Goal: Transaction & Acquisition: Book appointment/travel/reservation

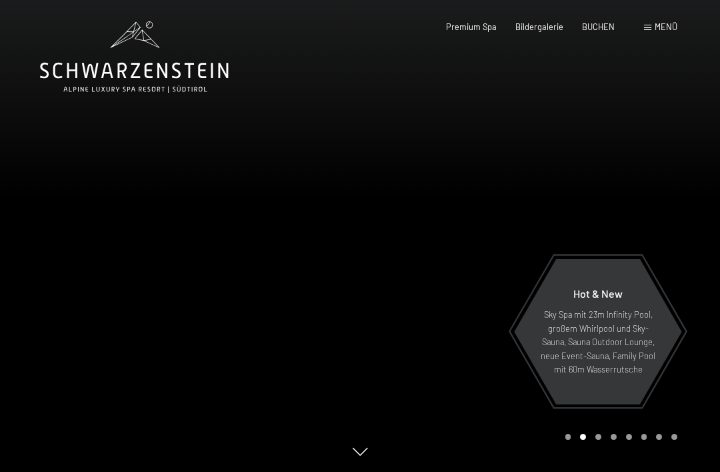
click at [661, 23] on span "Menü" at bounding box center [666, 26] width 23 height 11
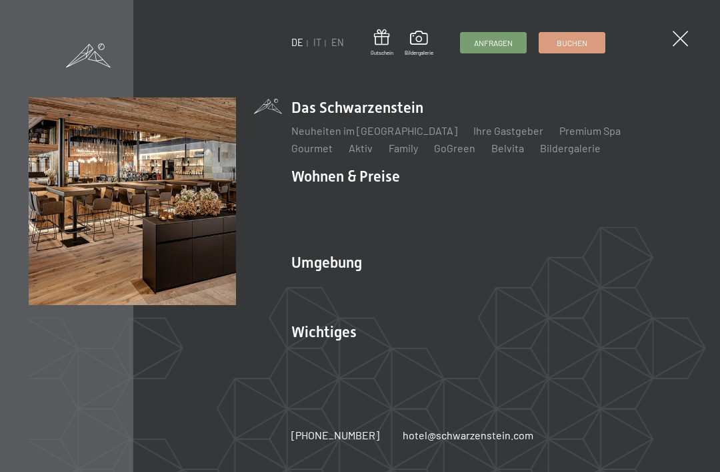
click at [313, 39] on link "IT" at bounding box center [317, 42] width 8 height 11
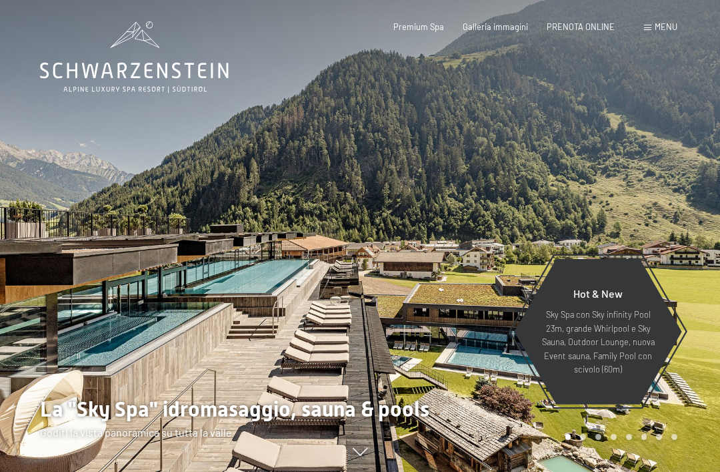
click at [593, 29] on span "PRENOTA ONLINE" at bounding box center [581, 26] width 68 height 11
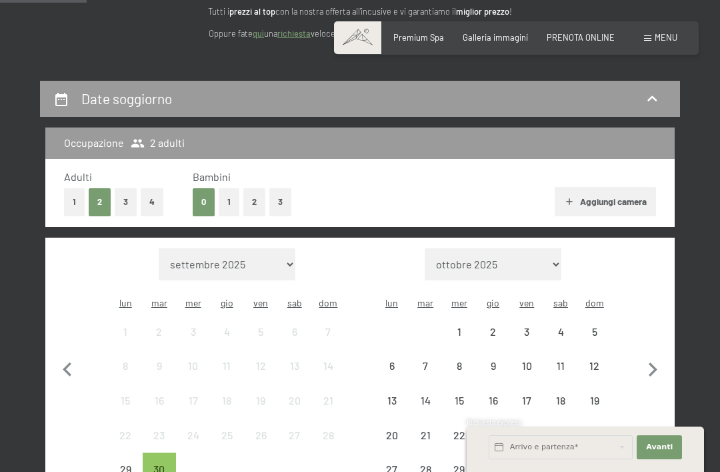
scroll to position [187, 0]
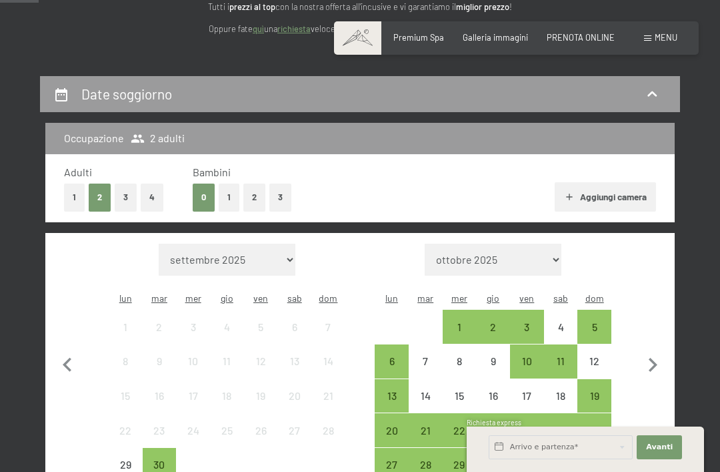
click at [658, 356] on icon "button" at bounding box center [653, 365] width 28 height 28
select select "[DATE]"
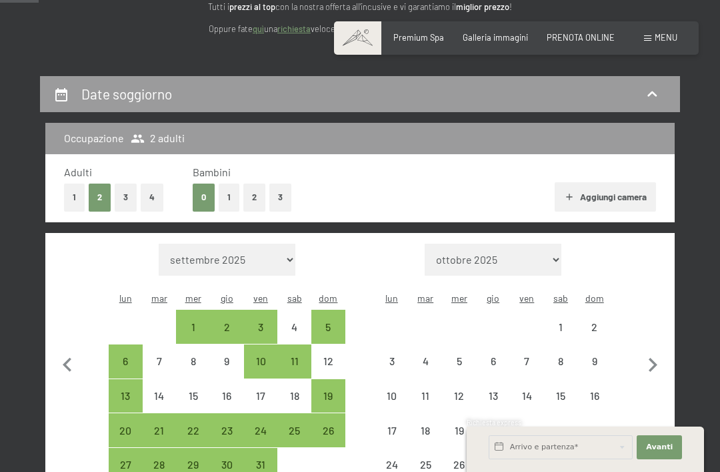
select select "[DATE]"
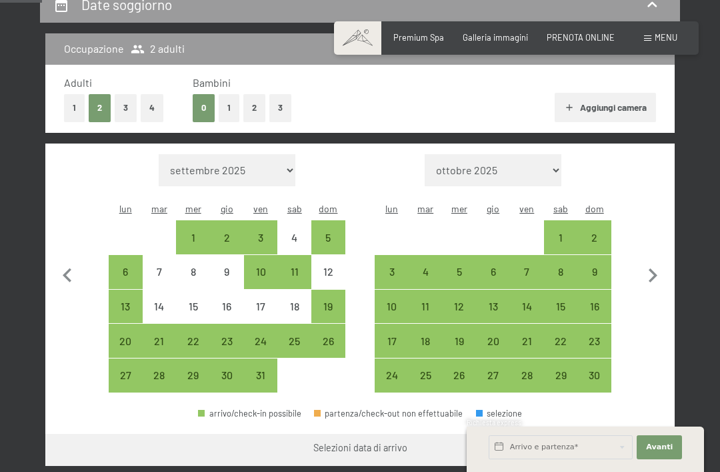
scroll to position [282, 0]
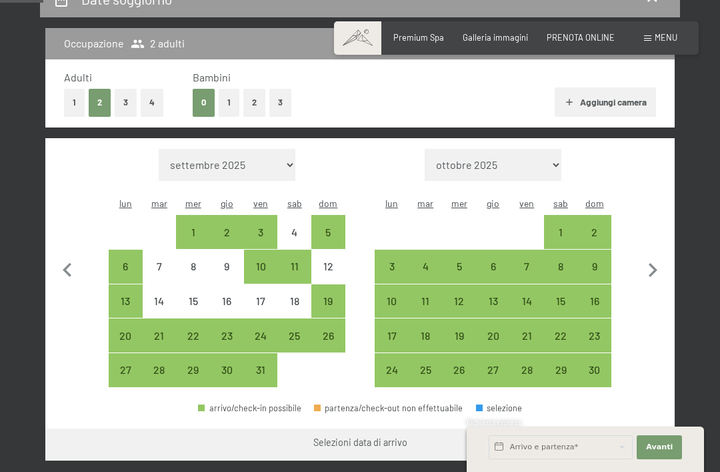
click at [600, 261] on div "9" at bounding box center [594, 276] width 31 height 31
select select "[DATE]"
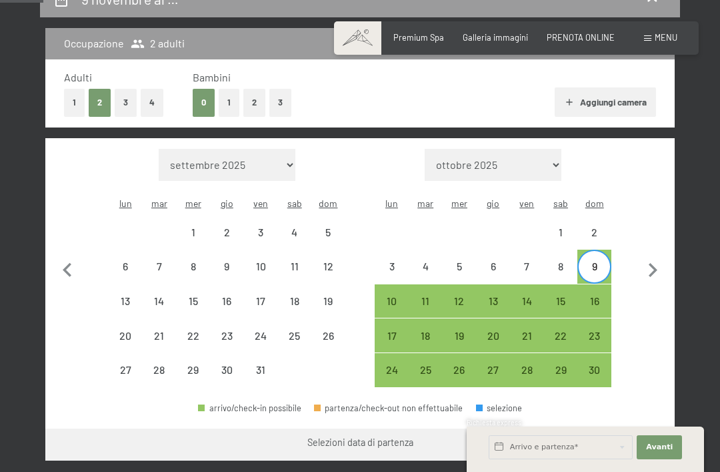
click at [492, 295] on div "13" at bounding box center [493, 310] width 31 height 31
select select "[DATE]"
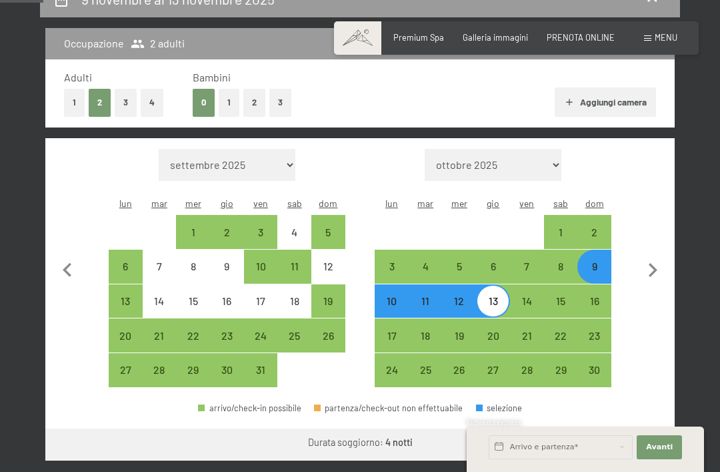
click at [640, 433] on button "Vai a «Camera»" at bounding box center [624, 444] width 102 height 32
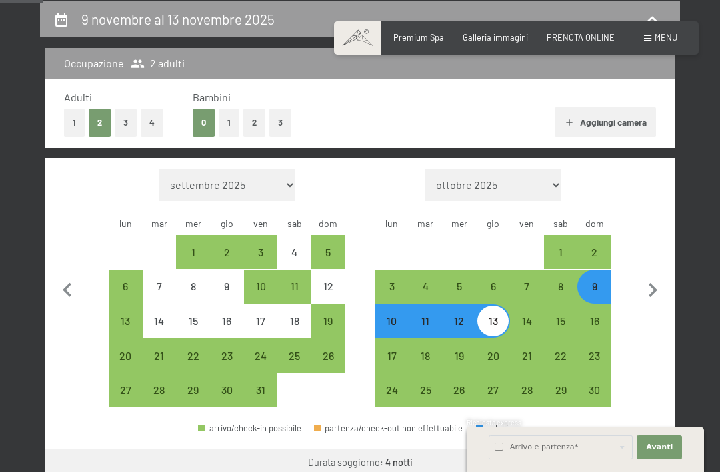
select select "[DATE]"
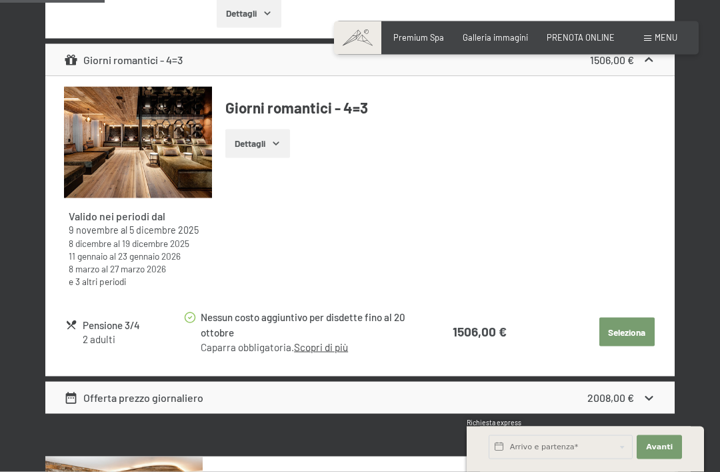
scroll to position [604, 0]
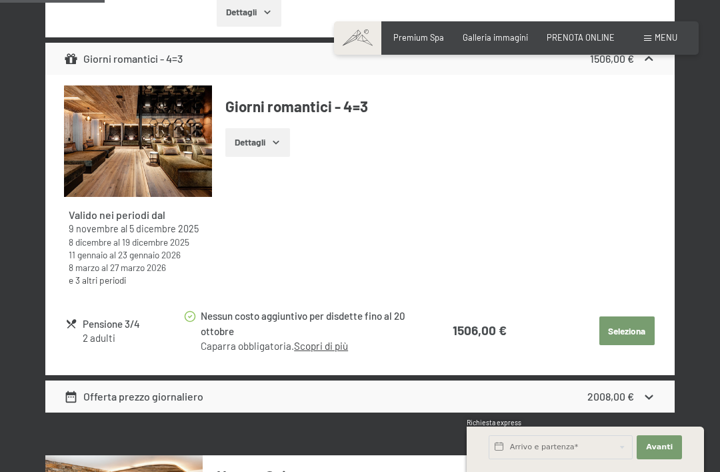
click at [269, 141] on button "Dettagli" at bounding box center [257, 142] width 65 height 29
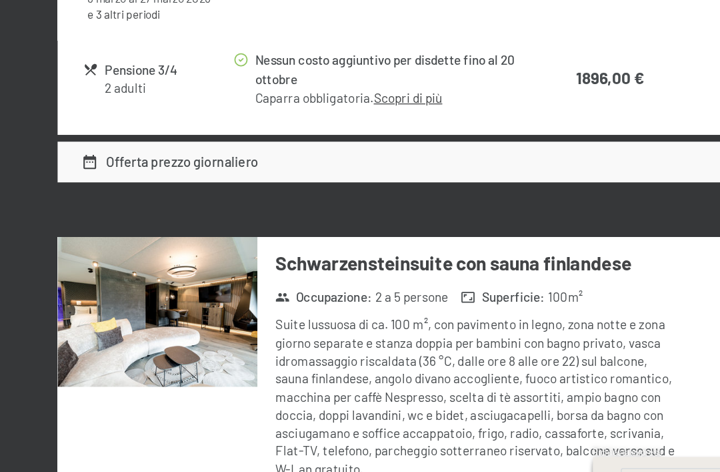
scroll to position [2931, 0]
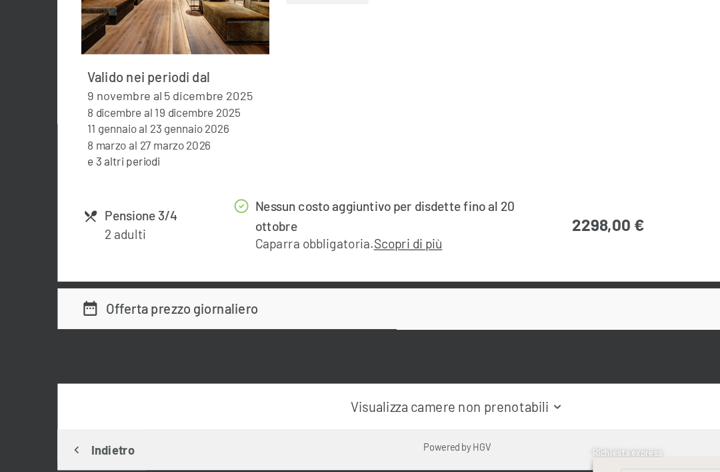
click at [515, 219] on td "Seleziona" at bounding box center [581, 243] width 146 height 49
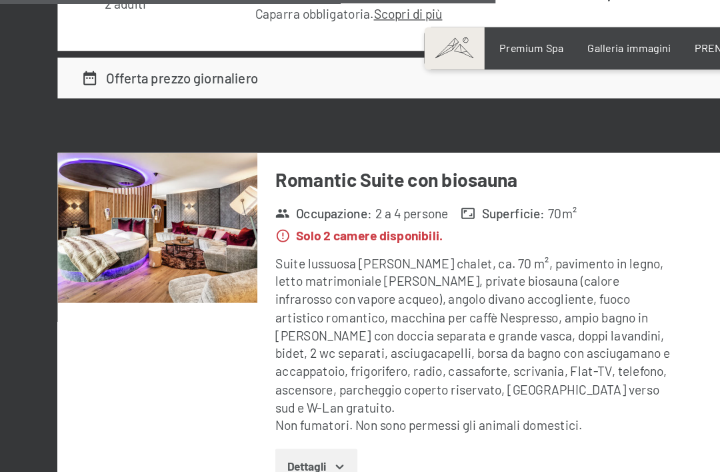
scroll to position [2374, 0]
click at [87, 143] on img at bounding box center [123, 179] width 157 height 118
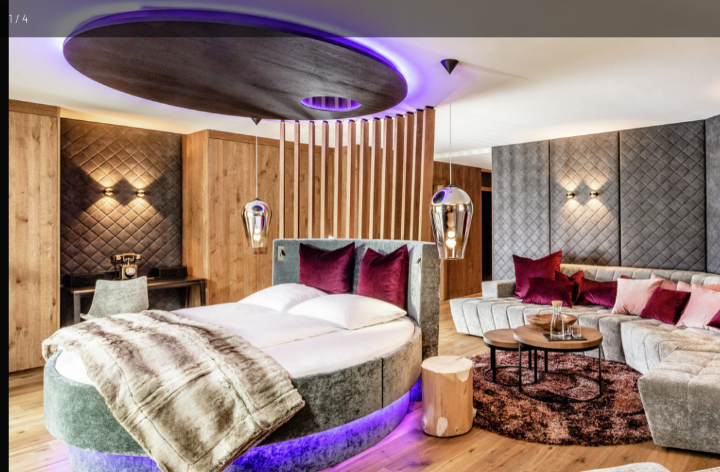
click at [495, 137] on img at bounding box center [361, 220] width 708 height 472
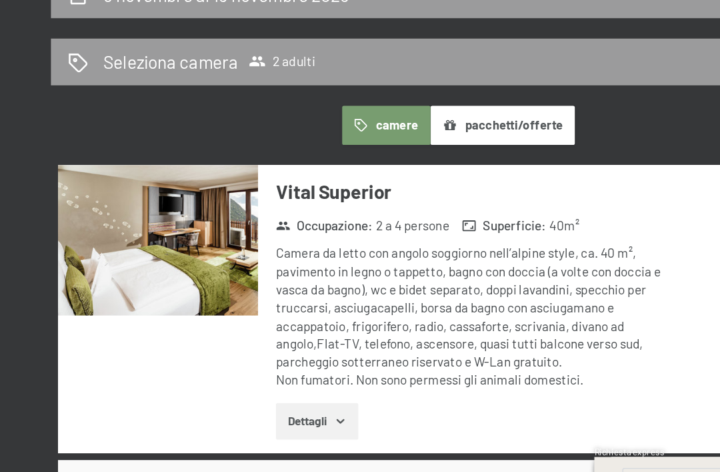
scroll to position [291, 0]
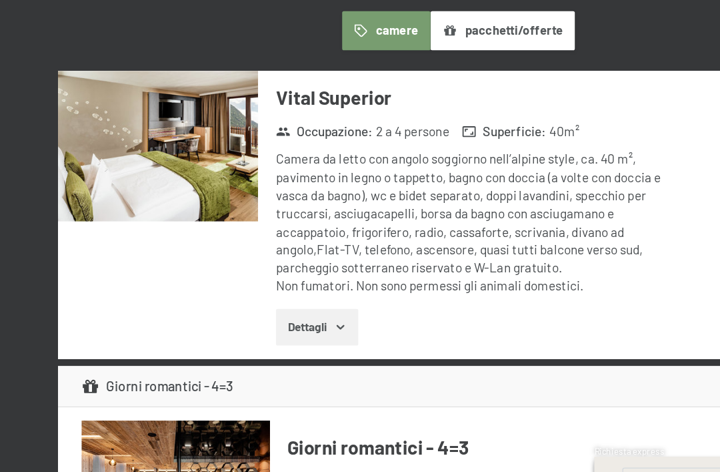
click at [95, 127] on img at bounding box center [123, 182] width 157 height 118
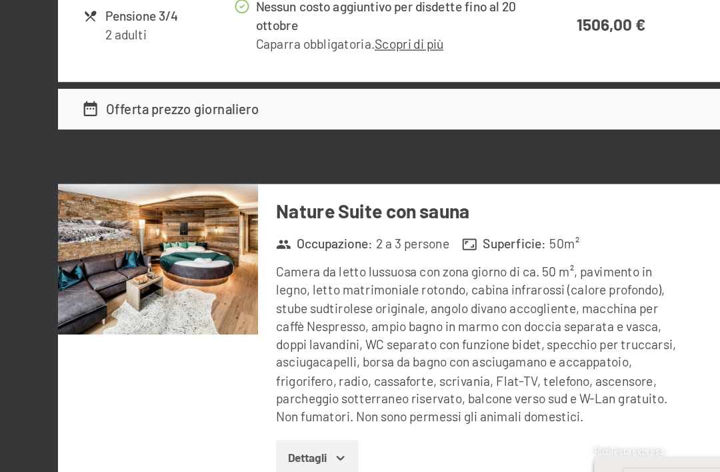
scroll to position [938, 0]
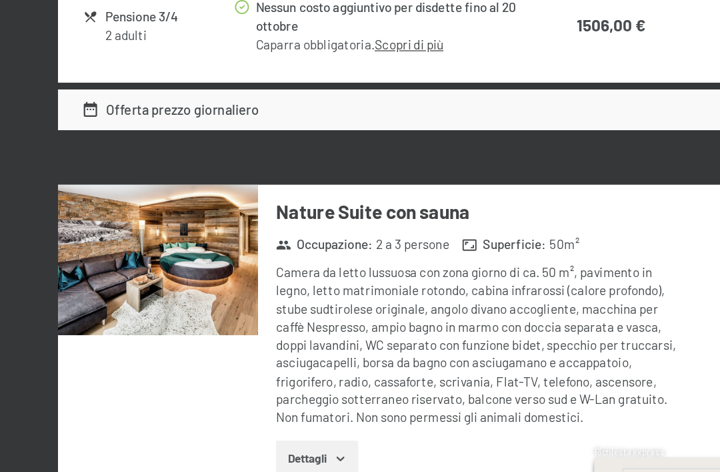
click at [92, 212] on img at bounding box center [123, 271] width 157 height 118
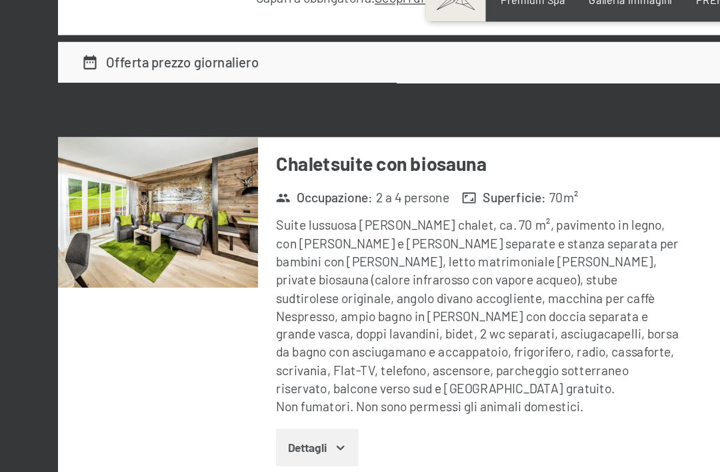
scroll to position [1637, 0]
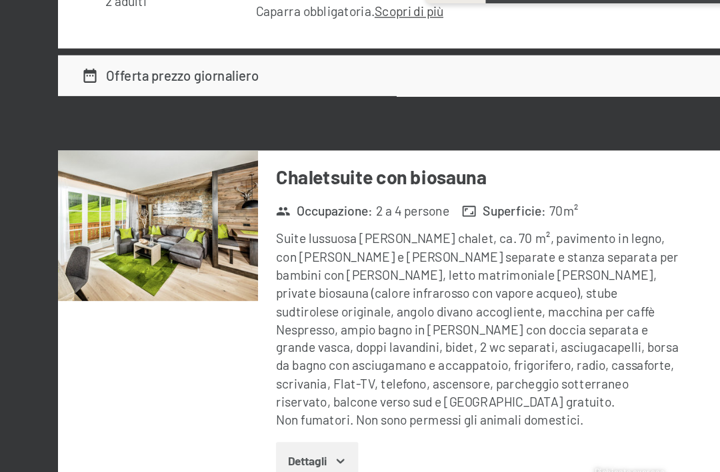
click at [92, 172] on img at bounding box center [123, 229] width 157 height 118
